Goal: Find specific page/section: Locate a particular part of the current website

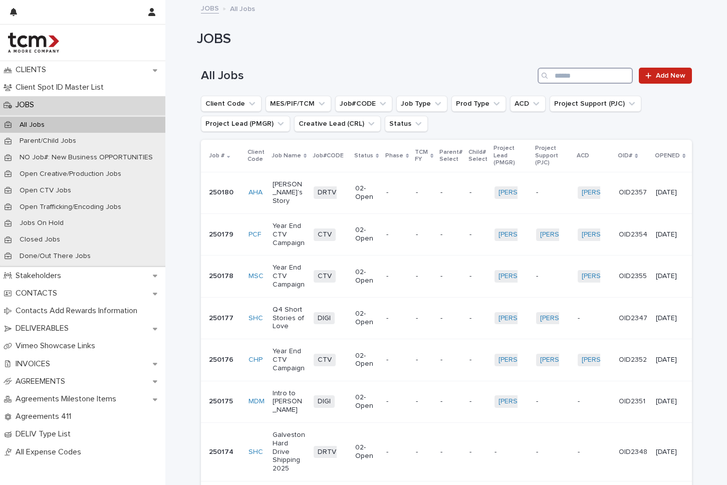
click at [558, 79] on input "Search" at bounding box center [585, 76] width 95 height 16
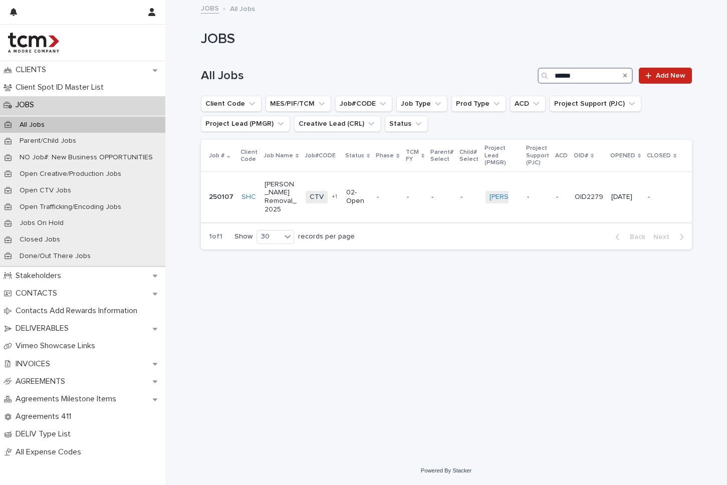
type input "******"
click at [330, 194] on div "CTV DRTV + 1" at bounding box center [322, 197] width 33 height 13
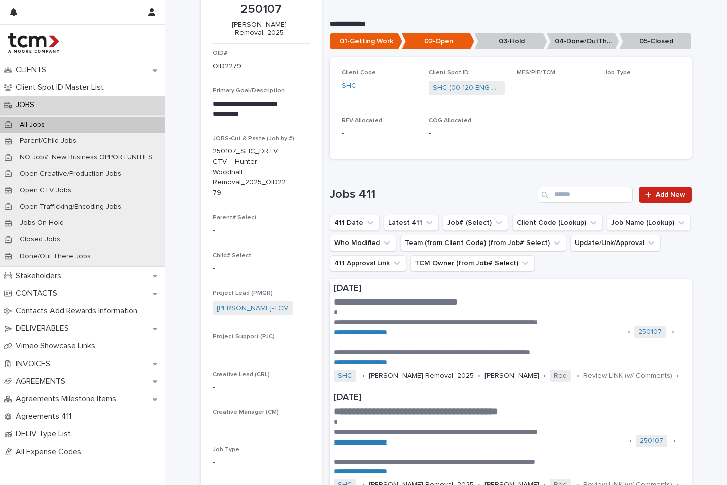
scroll to position [71, 0]
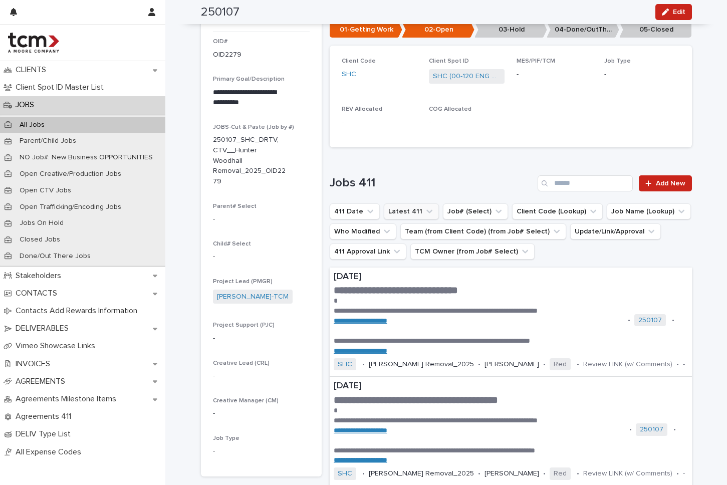
click at [411, 213] on button "Latest 411" at bounding box center [411, 212] width 55 height 16
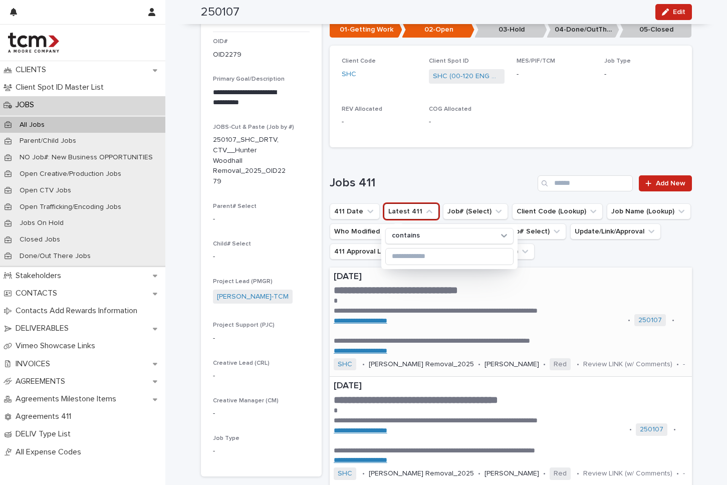
click at [602, 301] on p at bounding box center [479, 301] width 291 height 10
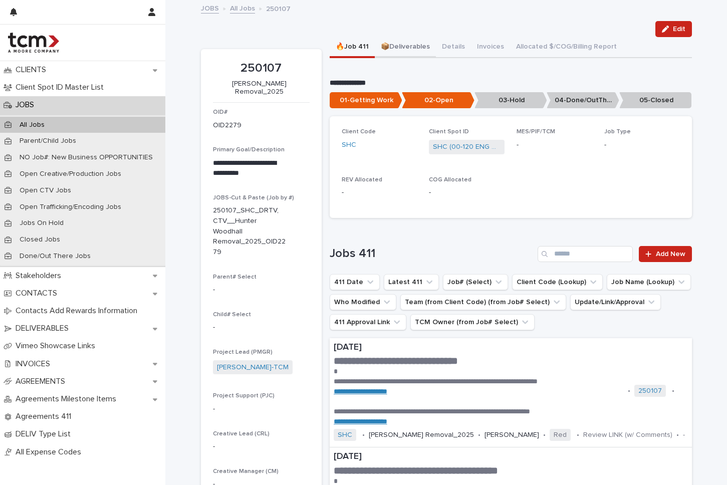
click at [403, 50] on button "📦Deliverables" at bounding box center [405, 47] width 61 height 21
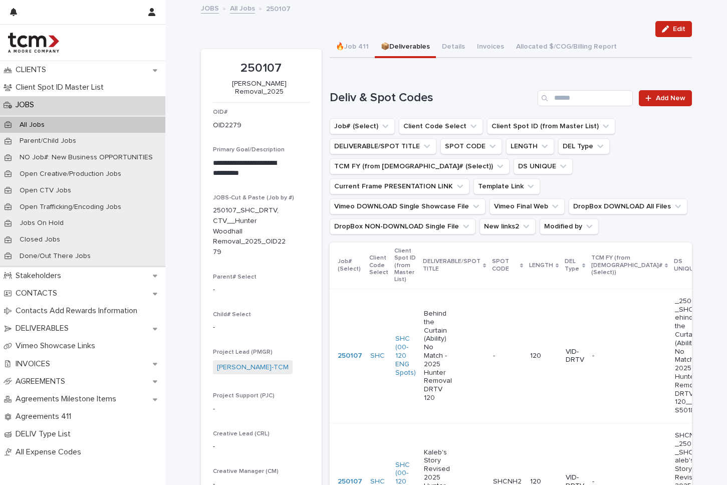
click at [424, 356] on p "Behind the Curtain (Ability) No Match - 2025 Hunter Removal DRTV 120" at bounding box center [439, 356] width 30 height 93
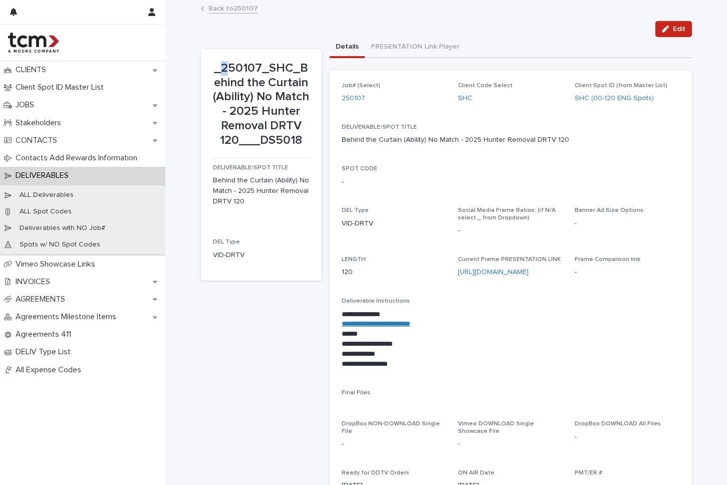
click at [222, 67] on p "_250107_SHC_Behind the Curtain (Ability) No Match - 2025 Hunter Removal DRTV 12…" at bounding box center [261, 104] width 97 height 87
click at [286, 292] on div "_250107_SHC_Behind the Curtain (Ability) No Match - 2025 Hunter Removal DRTV 12…" at bounding box center [261, 350] width 121 height 603
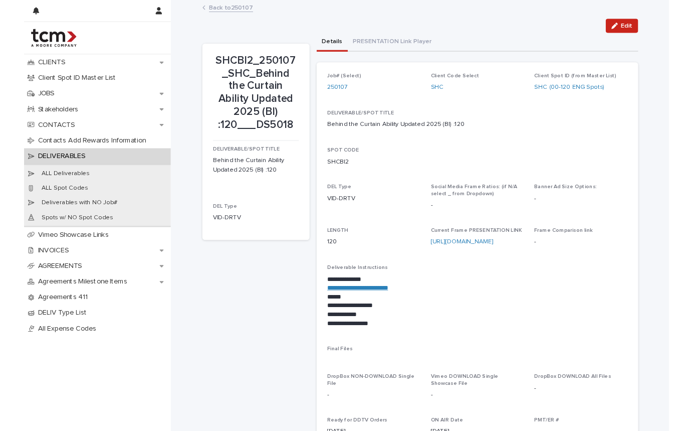
scroll to position [2, 0]
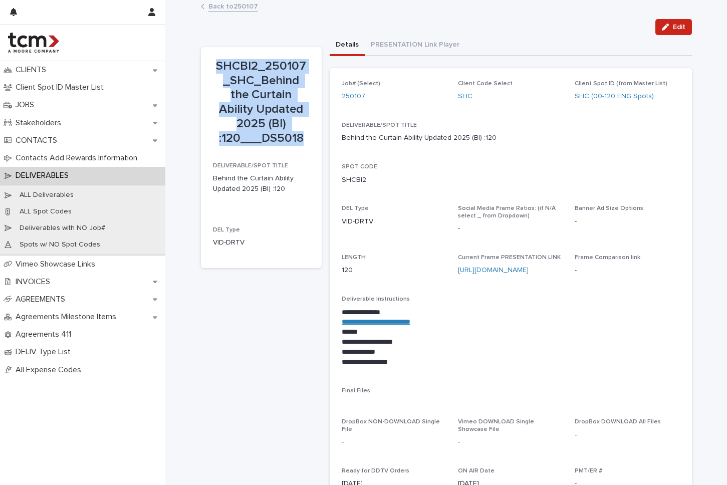
drag, startPoint x: 211, startPoint y: 65, endPoint x: 298, endPoint y: 138, distance: 113.9
click at [298, 138] on p "SHCBI2_250107_SHC_Behind the Curtain Ability Updated 2025 (BI) :120___DS5018" at bounding box center [261, 102] width 97 height 87
copy p "SHCBI2_250107_SHC_Behind the Curtain Ability Updated 2025 (BI) :120___DS5018"
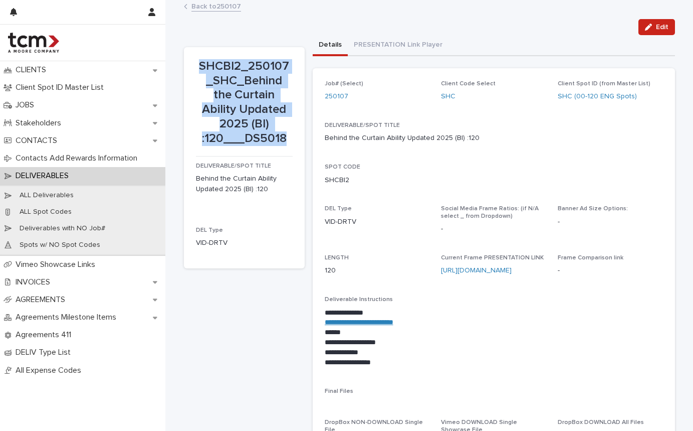
copy p "SHCBI2_250107_SHC_Behind the Curtain Ability Updated 2025 (BI) :120___DS5018"
